Goal: Navigation & Orientation: Find specific page/section

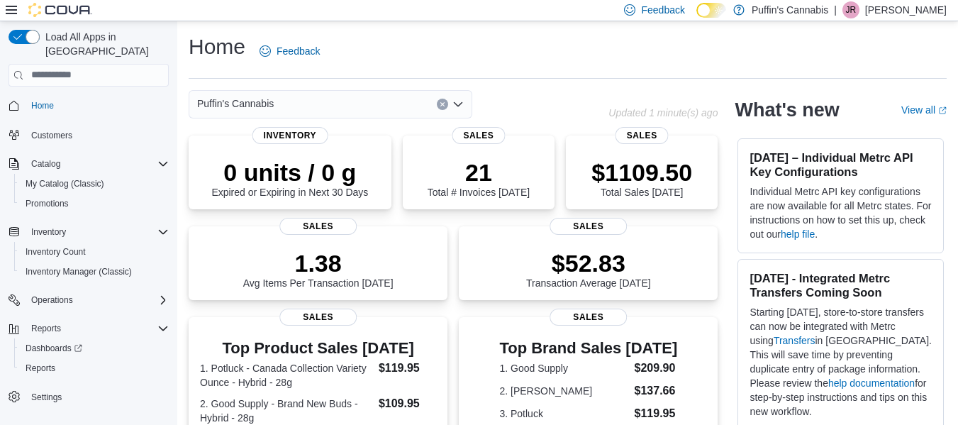
click at [522, 82] on div "Home Feedback Puffin's Cannabis Updated 1 minute(s) ago 0 units / 0 g Expired o…" at bounding box center [567, 433] width 781 height 824
